Goal: Navigation & Orientation: Find specific page/section

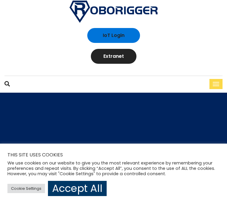
scroll to position [5, 0]
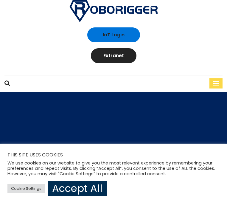
click at [70, 184] on link "Accept All" at bounding box center [77, 188] width 59 height 15
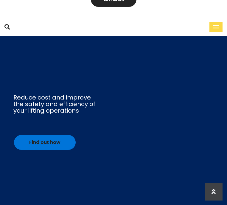
scroll to position [0, 0]
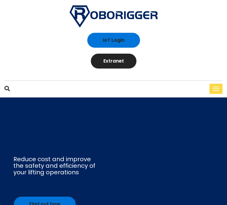
click at [213, 87] on button "button" at bounding box center [216, 89] width 13 height 10
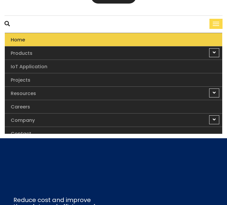
scroll to position [64, 0]
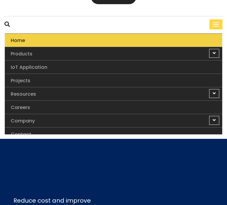
click at [38, 121] on link "Careers" at bounding box center [114, 124] width 218 height 13
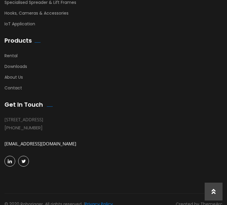
scroll to position [806, 0]
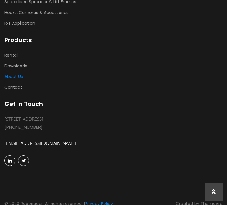
click at [19, 77] on link "About Us" at bounding box center [13, 78] width 19 height 9
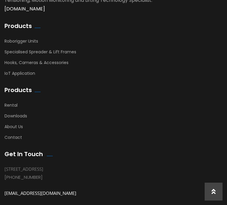
scroll to position [927, 0]
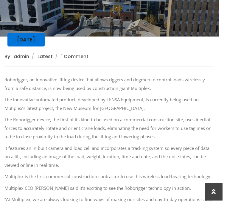
scroll to position [270, 0]
